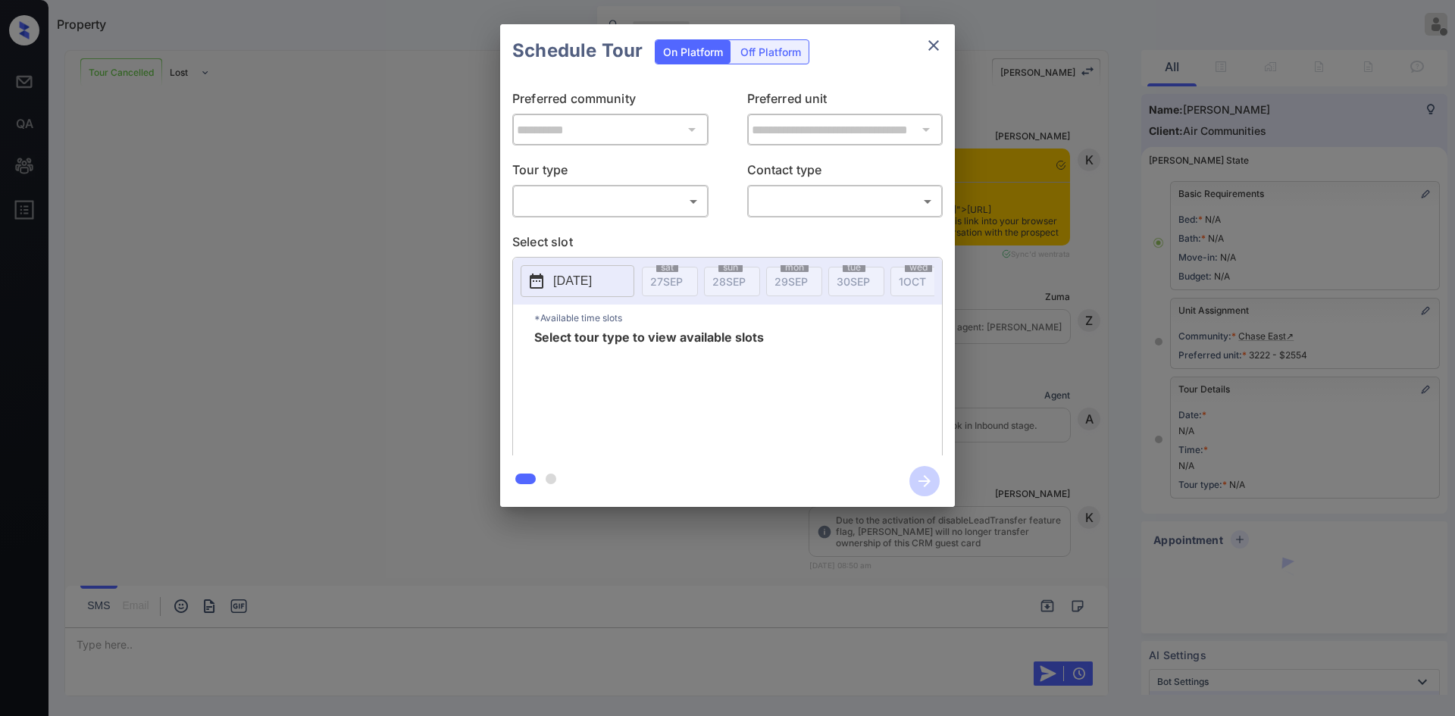
scroll to position [20043, 0]
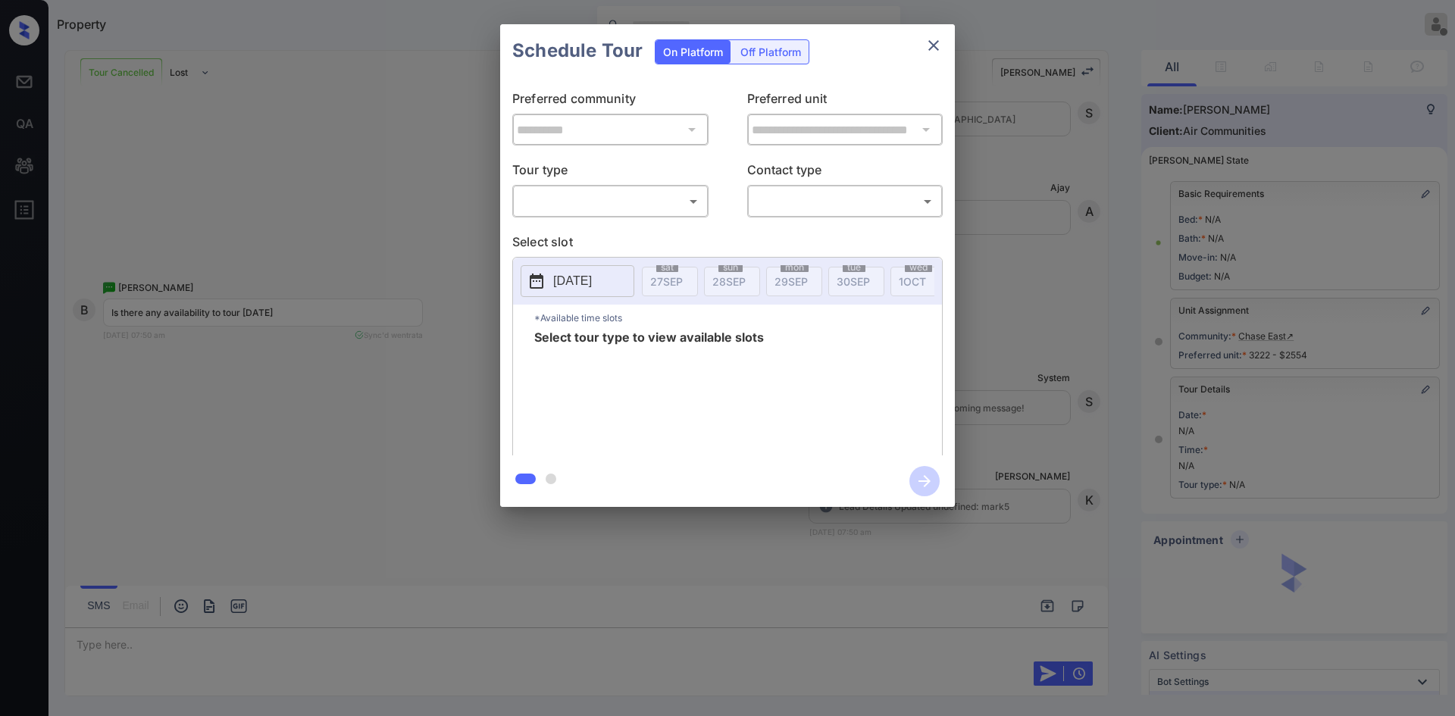
click at [633, 202] on body "Property Ajaya G Offline Set yourself online Set yourself on break Profile Swit…" at bounding box center [727, 358] width 1455 height 716
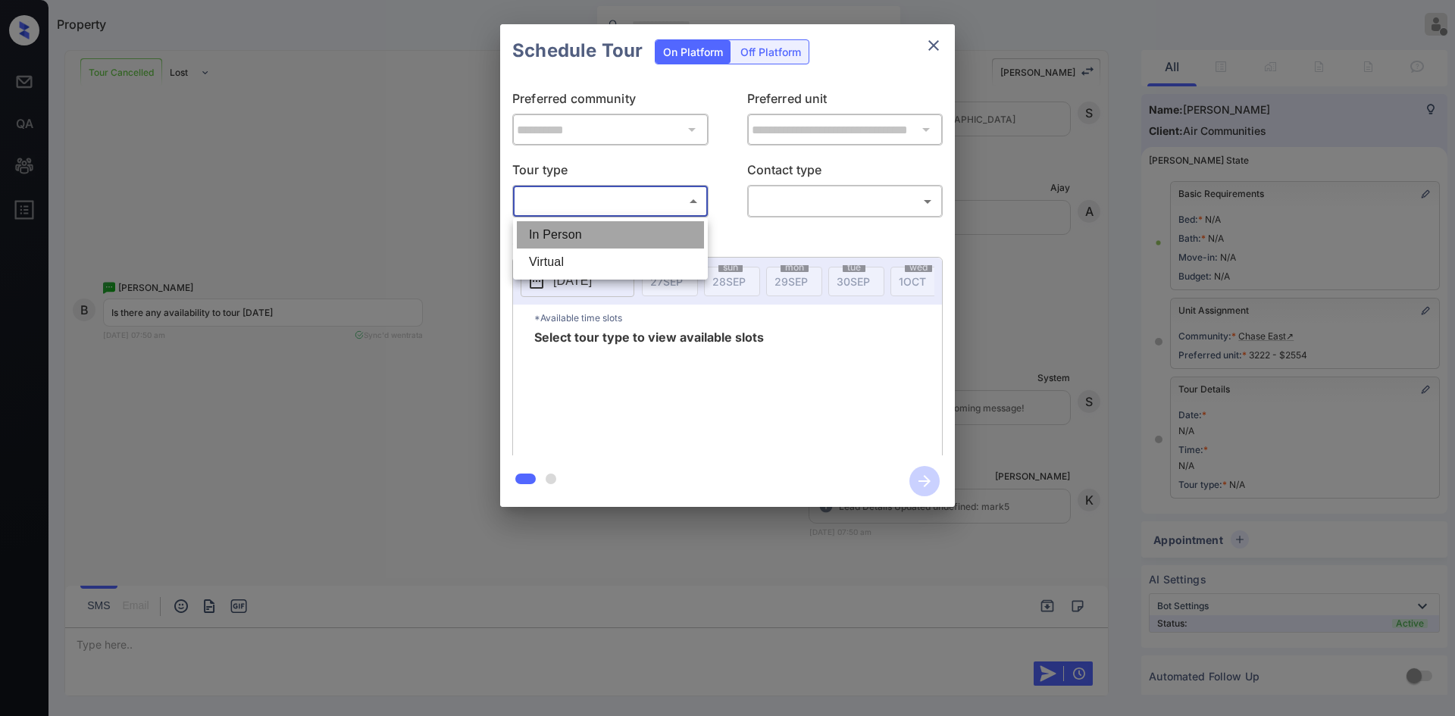
drag, startPoint x: 633, startPoint y: 202, endPoint x: 771, endPoint y: 199, distance: 138.0
click at [618, 231] on li "In Person" at bounding box center [610, 234] width 187 height 27
type input "********"
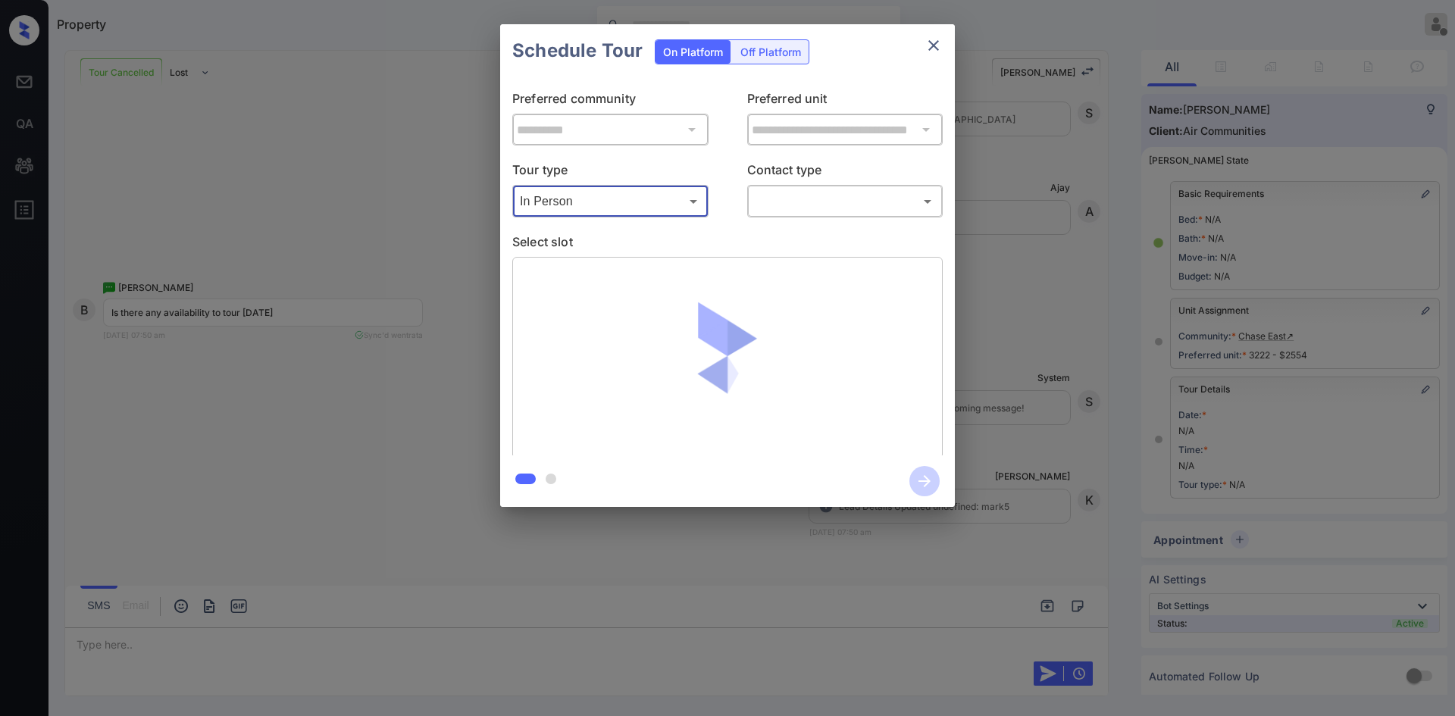
click at [775, 198] on body "Property Ajaya G Offline Set yourself online Set yourself on break Profile Swit…" at bounding box center [727, 358] width 1455 height 716
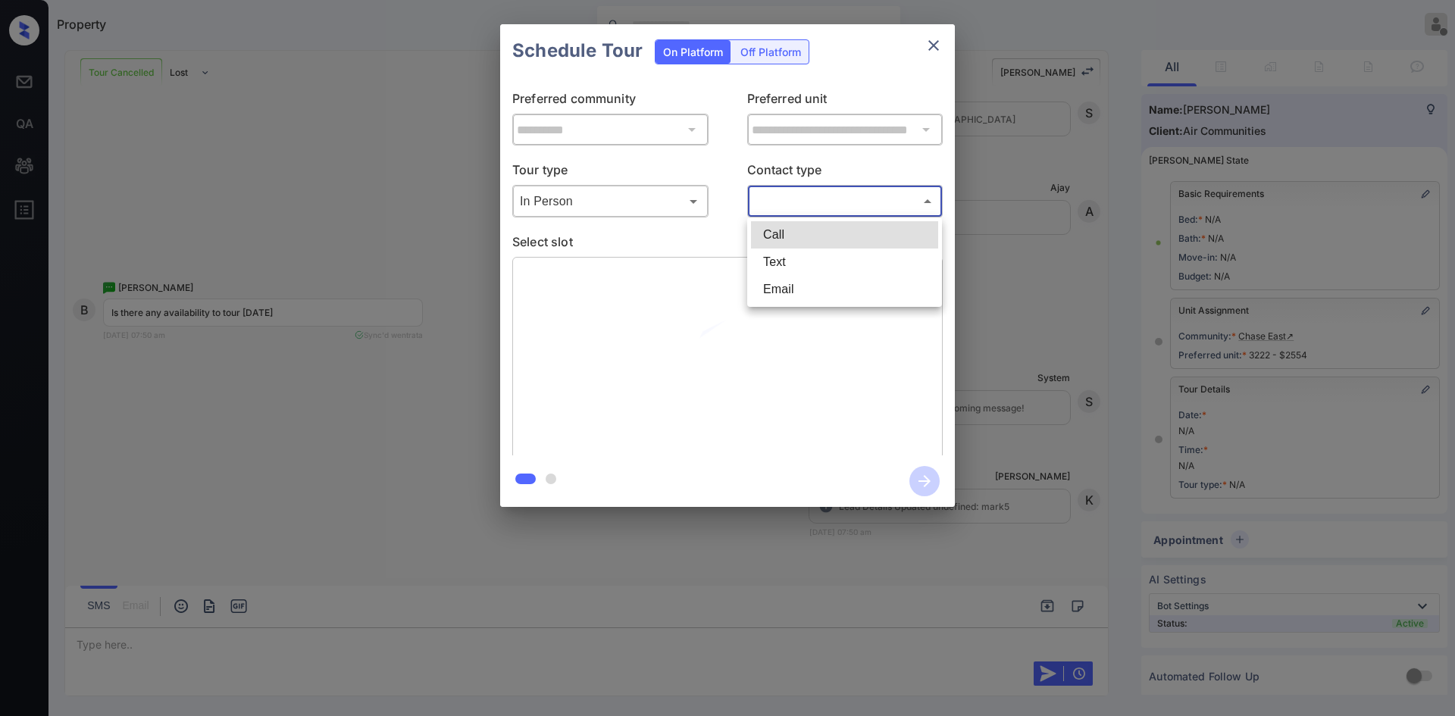
click at [779, 256] on li "Text" at bounding box center [844, 262] width 187 height 27
type input "****"
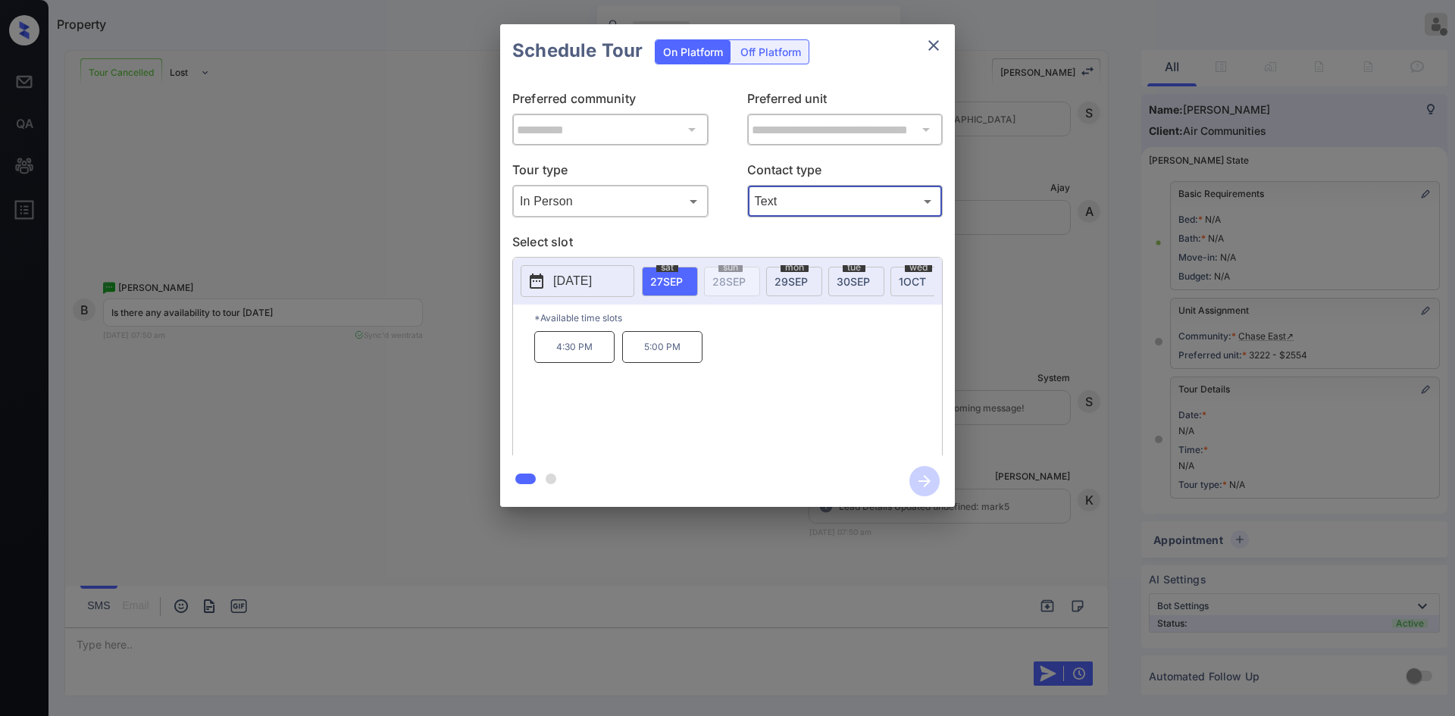
click at [1014, 310] on div "**********" at bounding box center [727, 265] width 1455 height 531
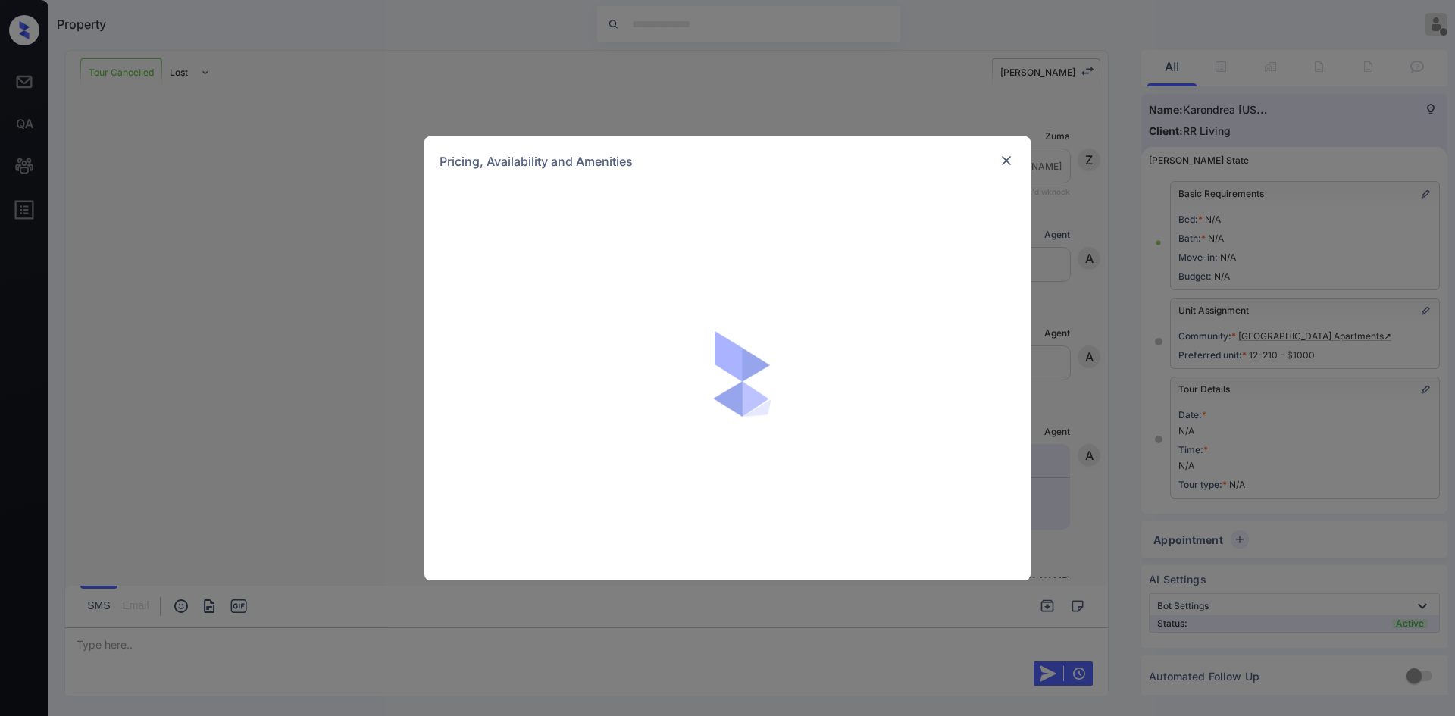
scroll to position [6316, 0]
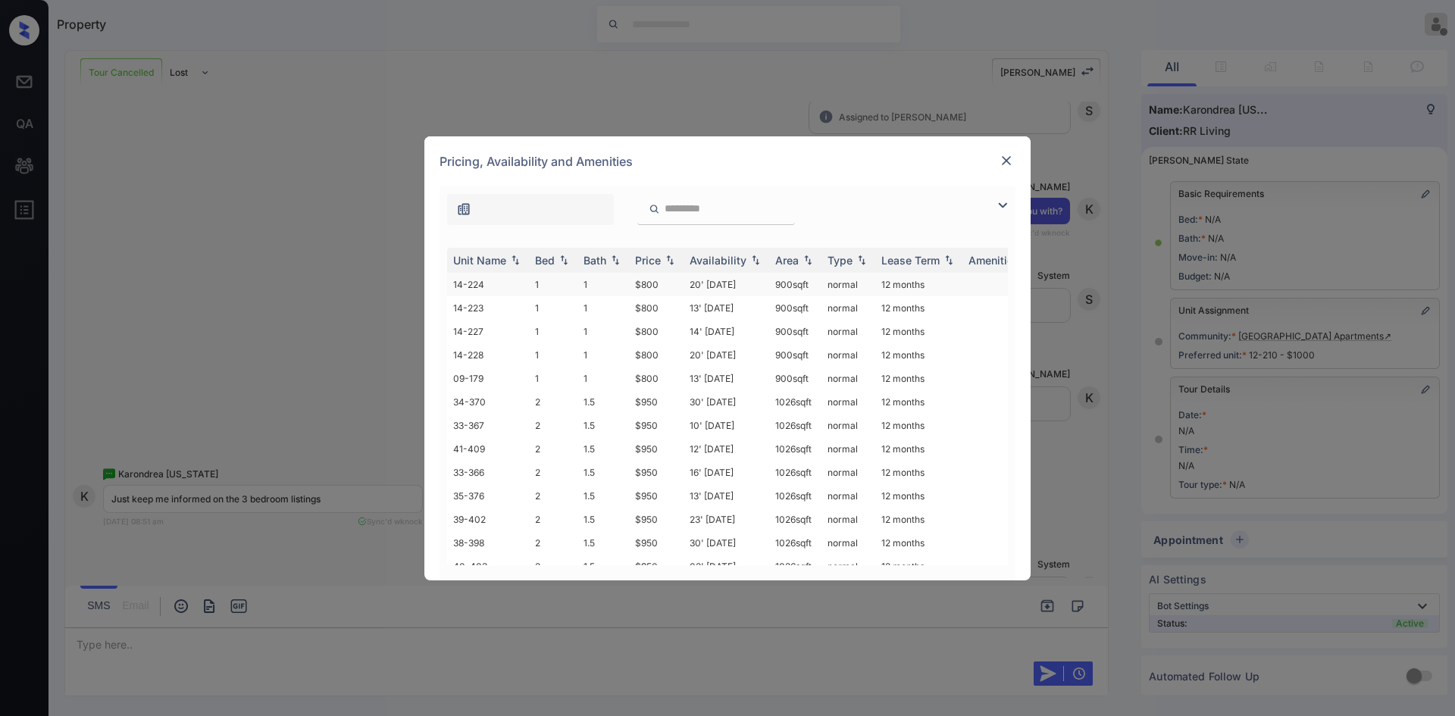
drag, startPoint x: 1003, startPoint y: 205, endPoint x: 534, endPoint y: 292, distance: 477.2
click at [1003, 205] on img at bounding box center [1003, 205] width 18 height 18
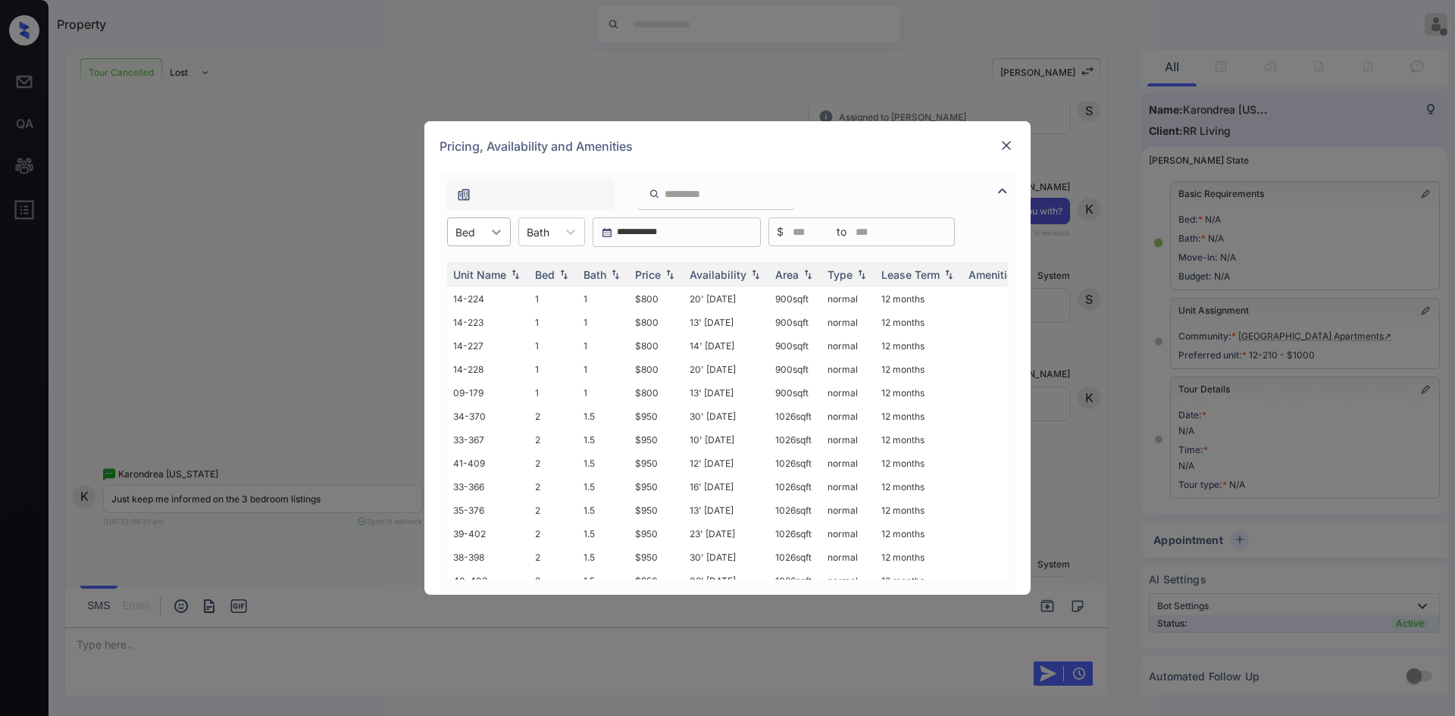
click at [503, 236] on icon at bounding box center [496, 231] width 15 height 15
click at [482, 324] on div "3" at bounding box center [479, 323] width 64 height 27
click at [1007, 150] on img at bounding box center [1006, 145] width 15 height 15
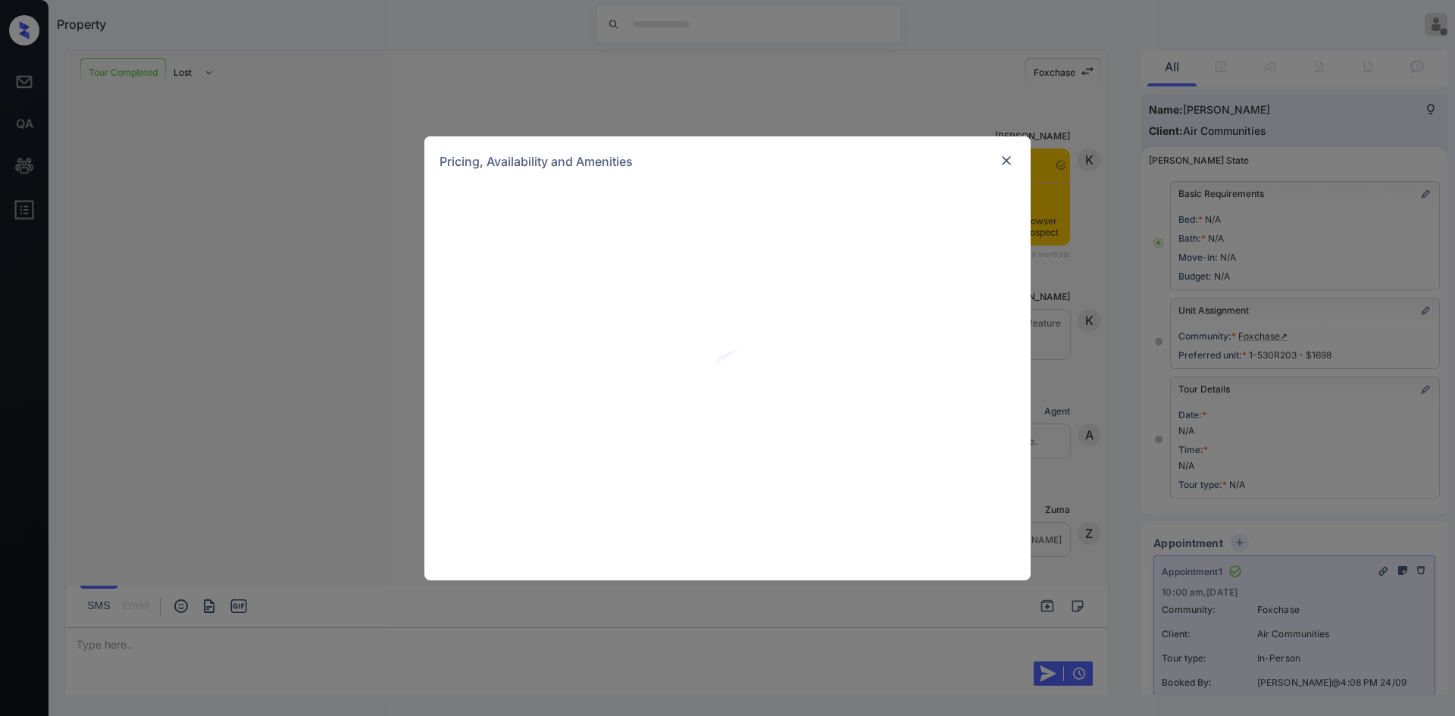
scroll to position [13354, 0]
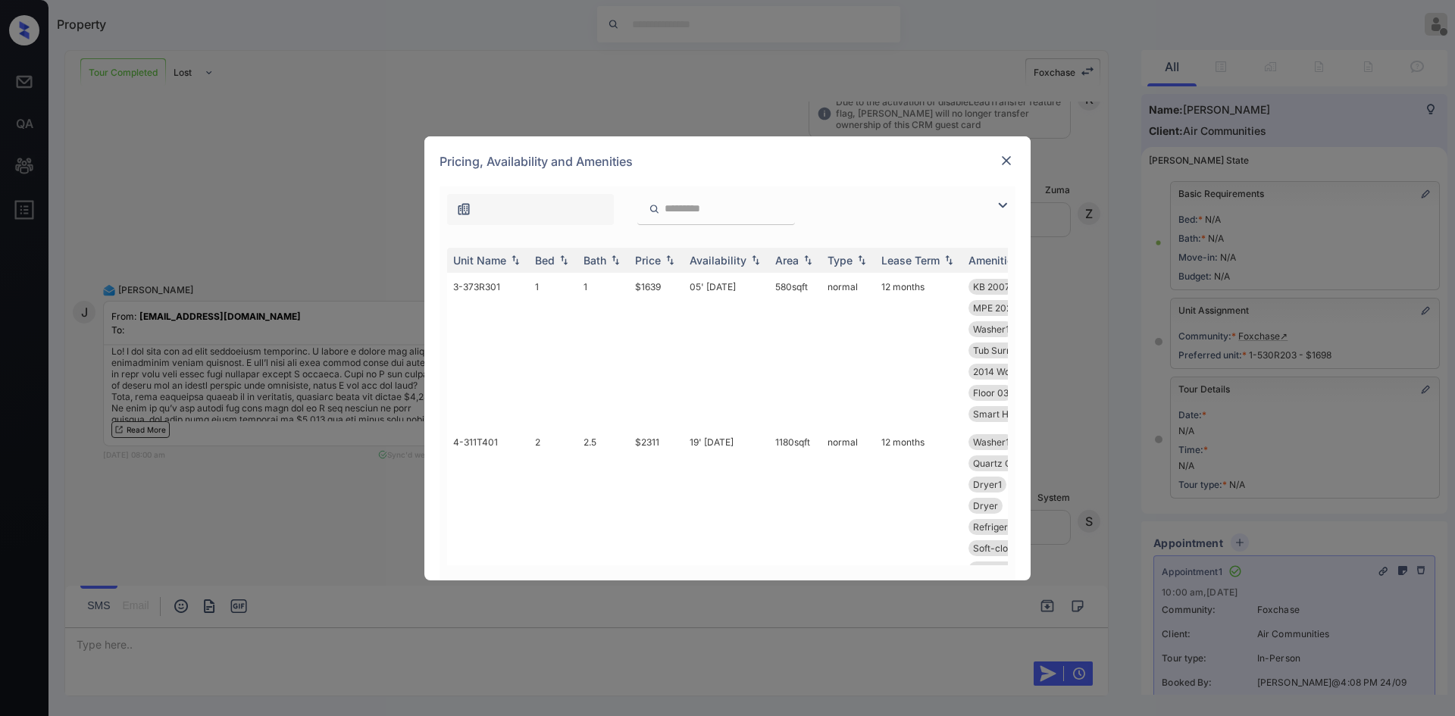
click at [652, 261] on div "Price" at bounding box center [648, 260] width 26 height 13
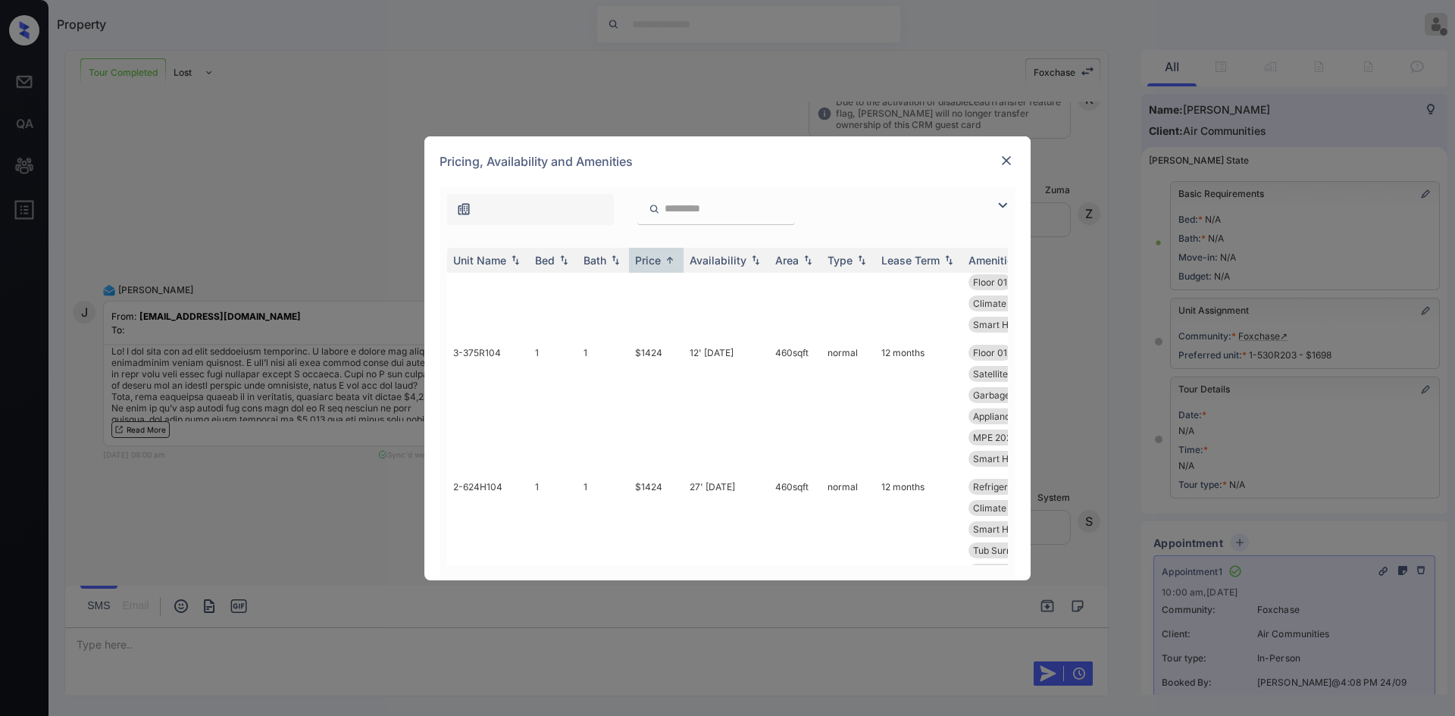
scroll to position [0, 0]
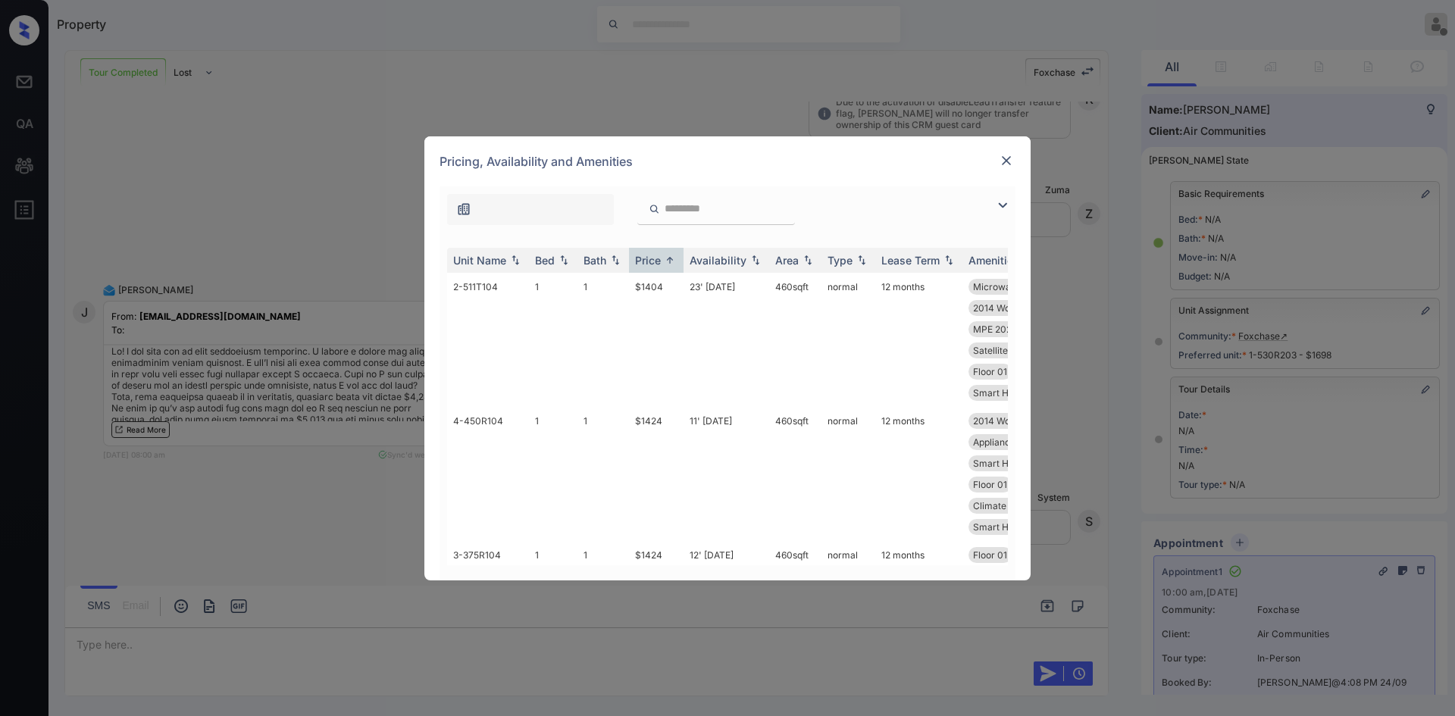
click at [1018, 153] on div "Pricing, Availability and Amenities" at bounding box center [727, 161] width 606 height 50
click at [1010, 163] on img at bounding box center [1006, 160] width 15 height 15
